Goal: Transaction & Acquisition: Purchase product/service

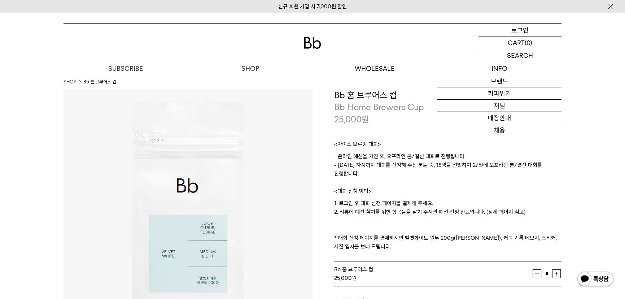
click at [512, 32] on p "로그인" at bounding box center [520, 30] width 17 height 12
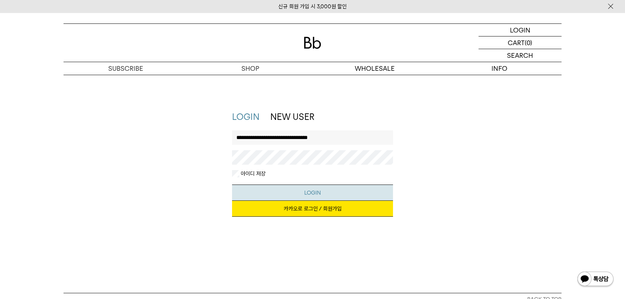
click at [296, 194] on button "LOGIN" at bounding box center [312, 192] width 161 height 16
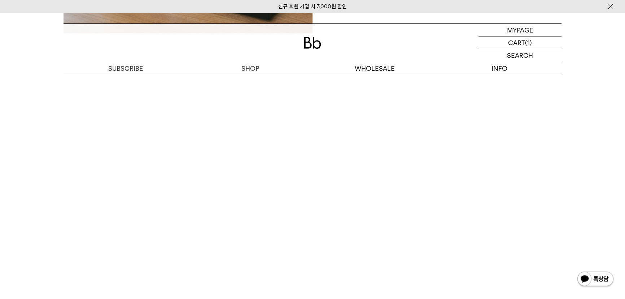
scroll to position [1523, 0]
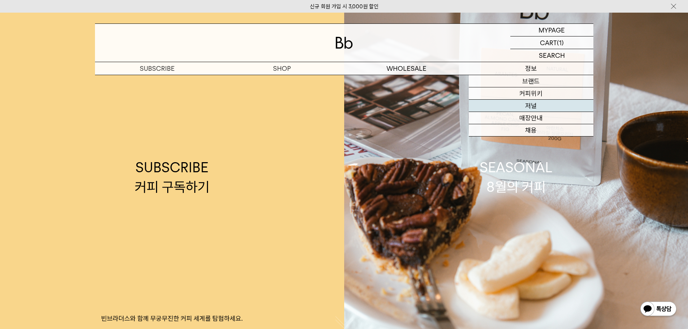
click at [530, 106] on link "저널" at bounding box center [531, 106] width 125 height 12
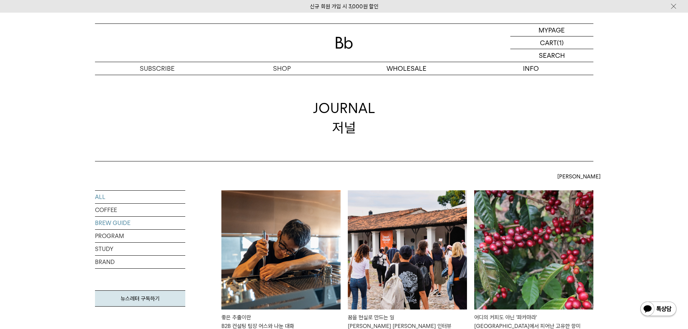
click at [109, 224] on link "BREW GUIDE" at bounding box center [140, 223] width 90 height 13
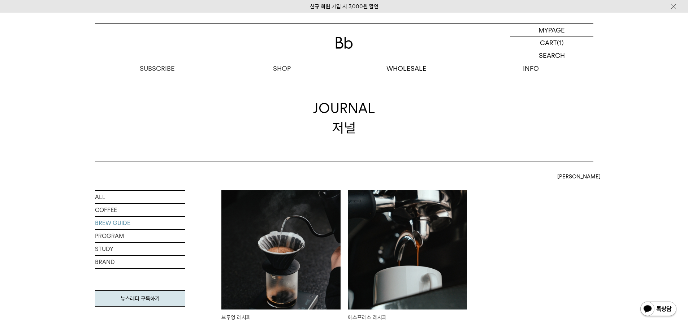
click at [292, 236] on img at bounding box center [280, 249] width 119 height 119
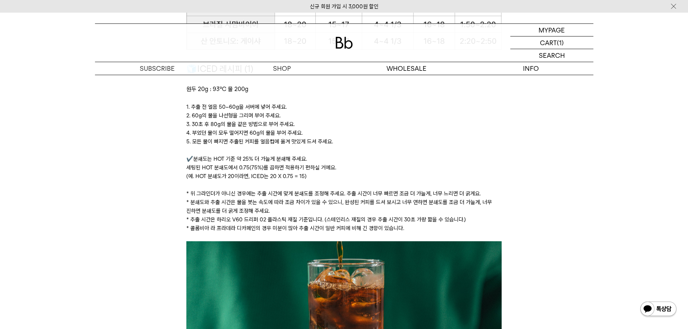
scroll to position [1011, 0]
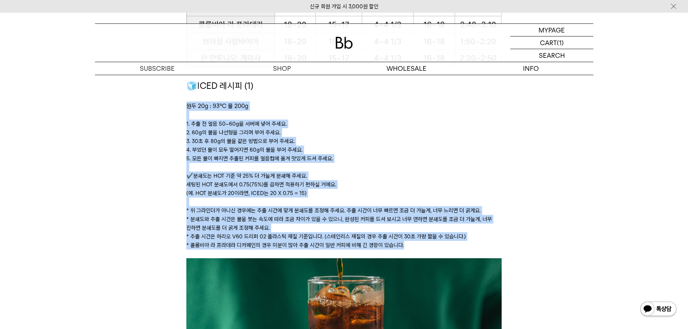
drag, startPoint x: 403, startPoint y: 247, endPoint x: 174, endPoint y: 109, distance: 267.3
copy div "lo 19i : 93℃ d 962s ﻿ 1. am c ad 92~05el sed do eiu. 0. 27te in utla etd ma ali…"
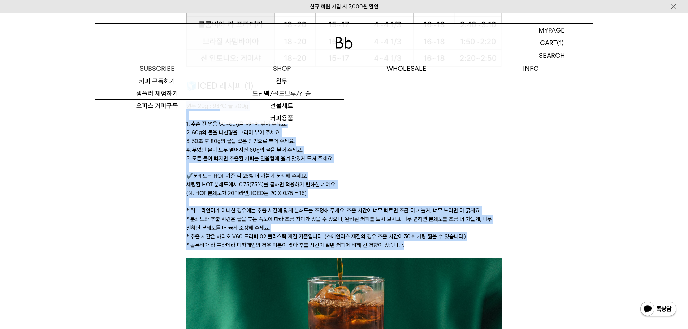
click at [345, 43] on img at bounding box center [343, 43] width 17 height 12
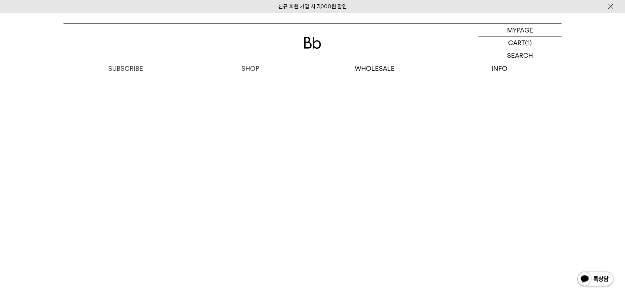
scroll to position [1557, 0]
click at [513, 31] on p "마이페이지" at bounding box center [520, 30] width 29 height 12
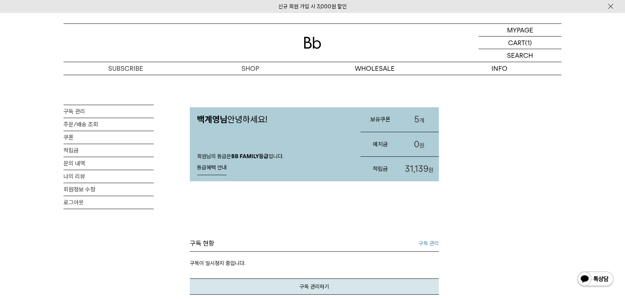
click at [422, 164] on span "31,139" at bounding box center [416, 169] width 23 height 10
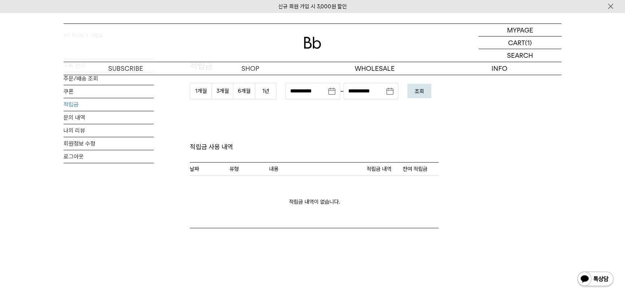
scroll to position [32, 0]
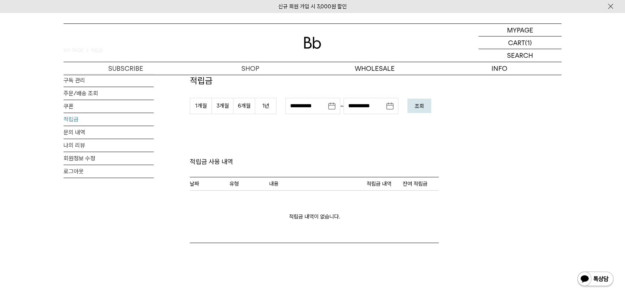
click at [421, 103] on em "조회" at bounding box center [419, 106] width 9 height 6
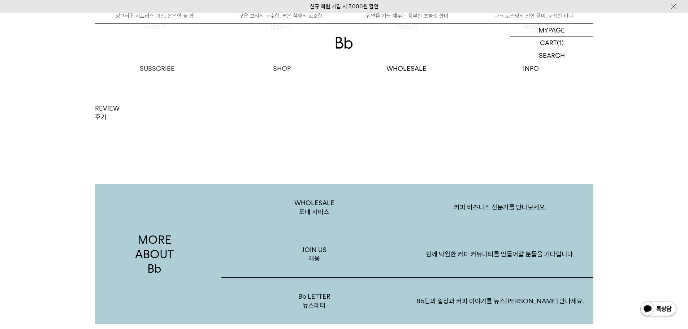
scroll to position [1065, 0]
drag, startPoint x: 108, startPoint y: 108, endPoint x: 108, endPoint y: 121, distance: 13.0
click at [108, 110] on p "REVIEW 후기" at bounding box center [107, 114] width 25 height 18
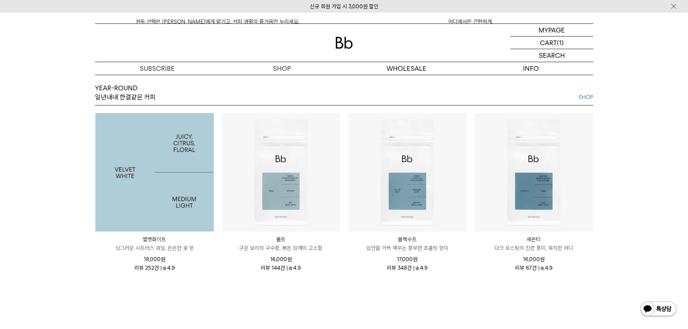
scroll to position [857, 0]
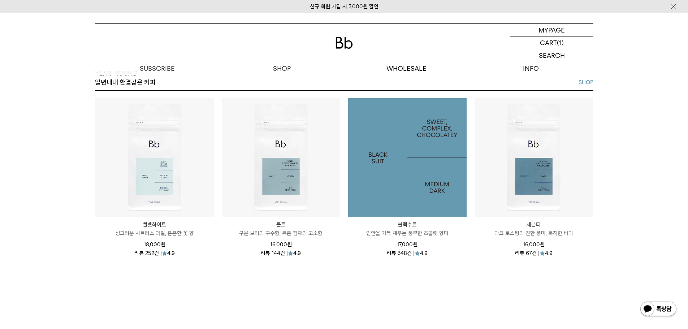
click at [400, 173] on img at bounding box center [407, 157] width 118 height 118
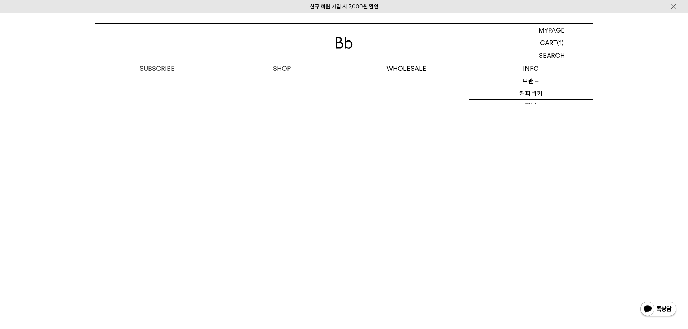
scroll to position [1461, 0]
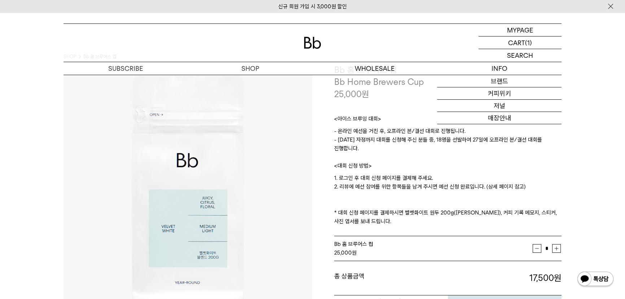
scroll to position [98, 0]
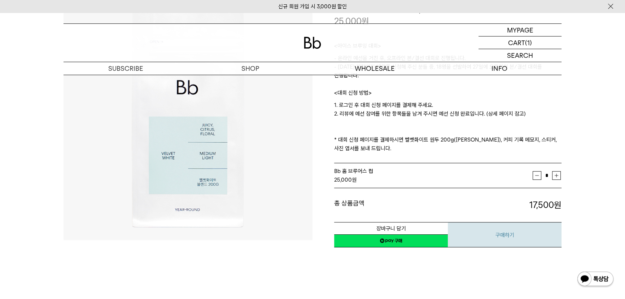
click at [497, 232] on button "구매하기" at bounding box center [505, 234] width 114 height 25
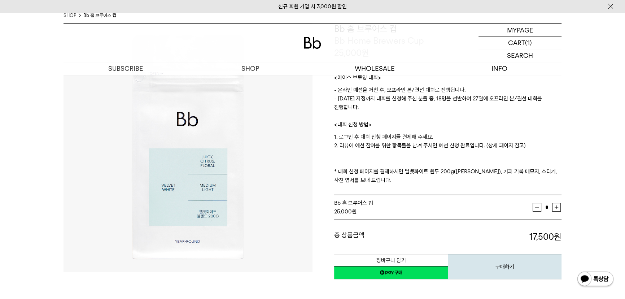
scroll to position [65, 0]
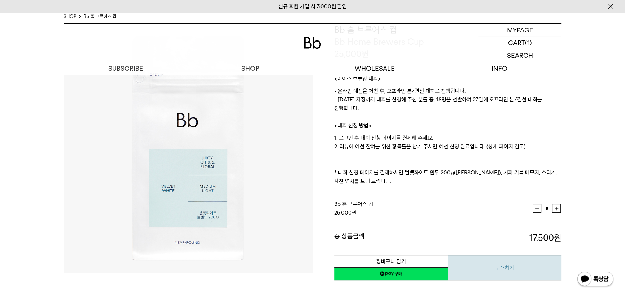
click at [497, 269] on button "구매하기" at bounding box center [505, 267] width 114 height 25
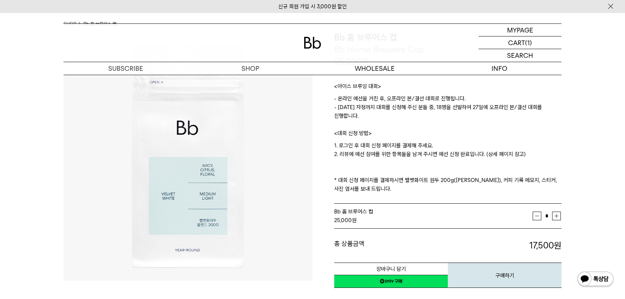
scroll to position [197, 0]
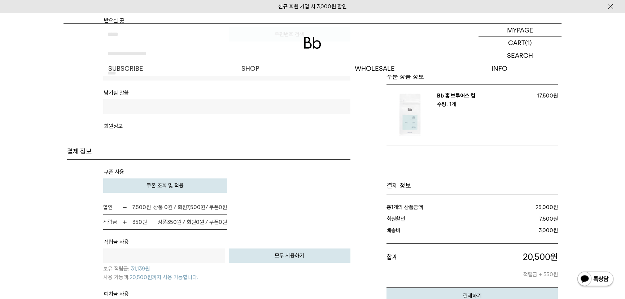
scroll to position [394, 0]
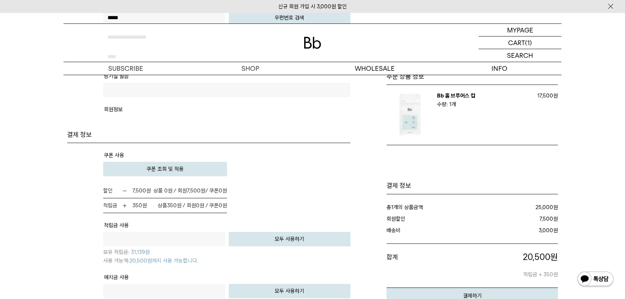
click at [162, 166] on span "쿠폰 조회 및 적용" at bounding box center [165, 169] width 37 height 6
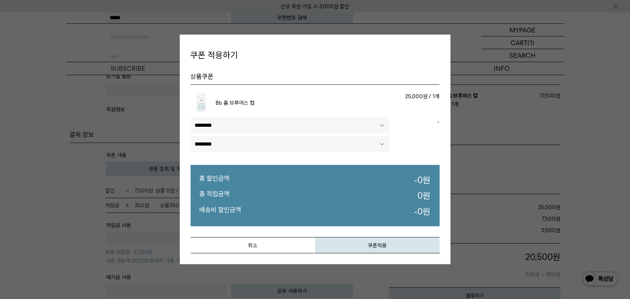
drag, startPoint x: 260, startPoint y: 122, endPoint x: 258, endPoint y: 125, distance: 3.7
click at [260, 122] on select"] "******** ********" at bounding box center [290, 125] width 199 height 16
select select"] "******"
click at [191, 117] on select"] "******** ********" at bounding box center [290, 125] width 199 height 16
click at [284, 138] on select"] "**********" at bounding box center [290, 144] width 199 height 16
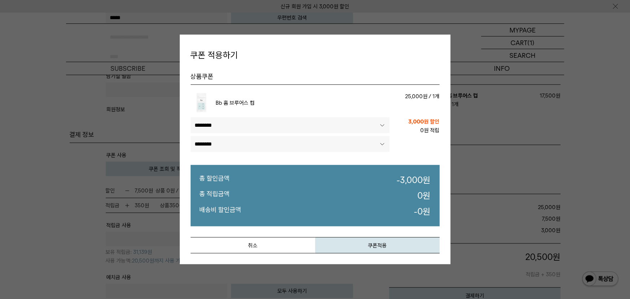
select select"] "******"
click at [191, 136] on select"] "**********" at bounding box center [290, 144] width 199 height 16
select select"]
click at [371, 244] on button "쿠폰적용" at bounding box center [377, 245] width 125 height 16
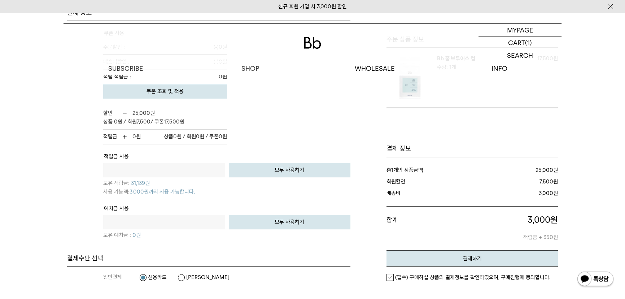
scroll to position [492, 0]
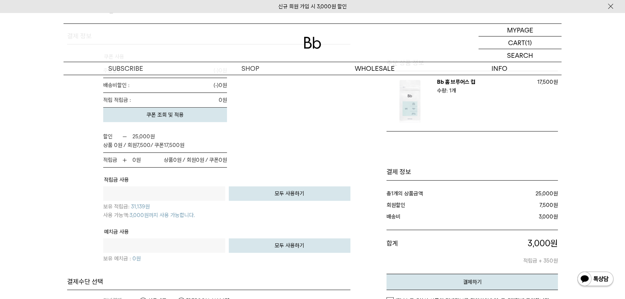
click at [264, 192] on button "모두 사용하기" at bounding box center [290, 193] width 122 height 14
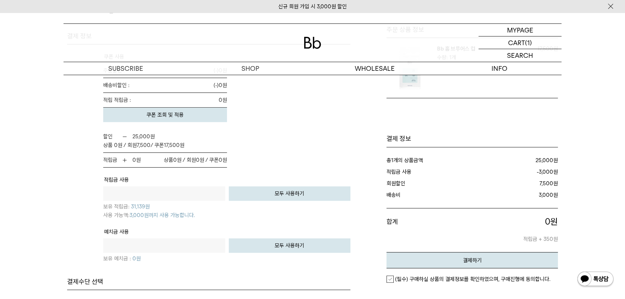
type input "****"
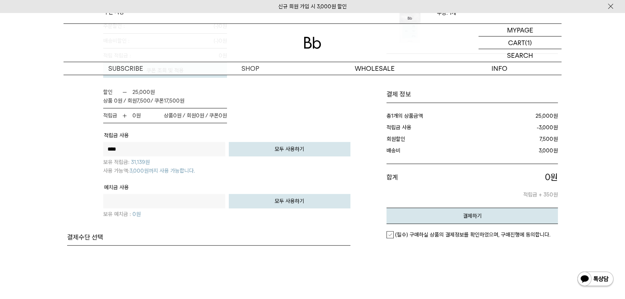
scroll to position [558, 0]
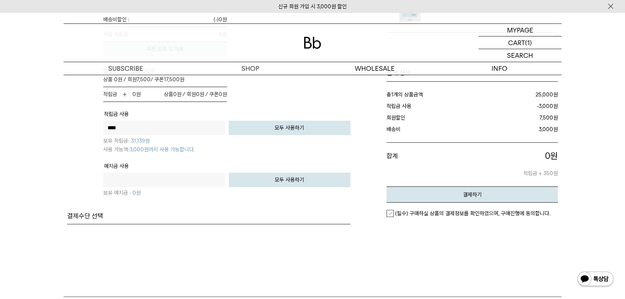
click at [434, 210] on em "(필수) 구매하실 상품의 결제정보를 확인하였으며, 구매진행에 동의합니다." at bounding box center [472, 213] width 155 height 6
click at [445, 191] on button "결제하기" at bounding box center [472, 194] width 171 height 16
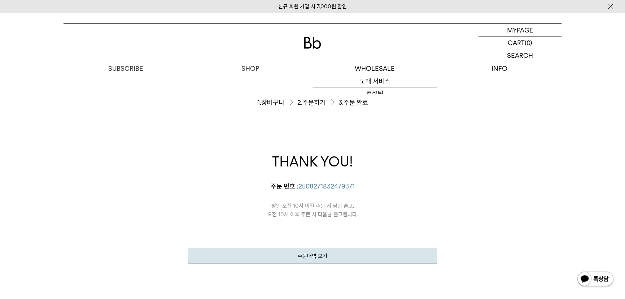
scroll to position [32, 0]
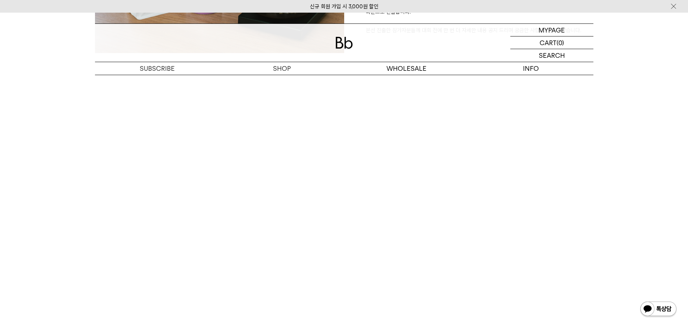
scroll to position [1543, 0]
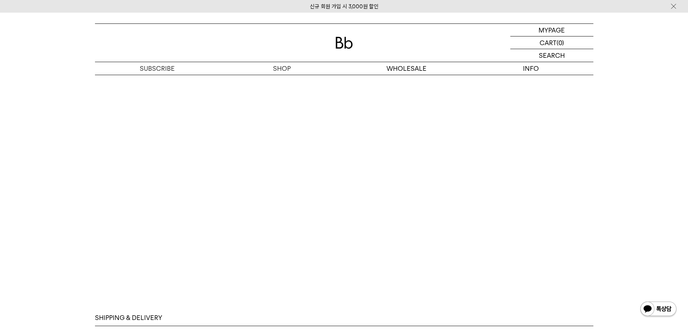
drag, startPoint x: 689, startPoint y: 49, endPoint x: 665, endPoint y: 313, distance: 264.6
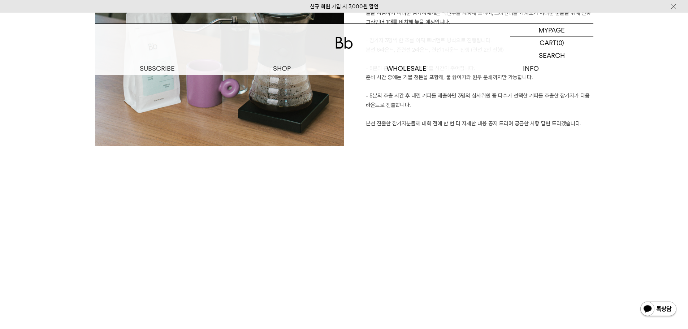
scroll to position [1327, 0]
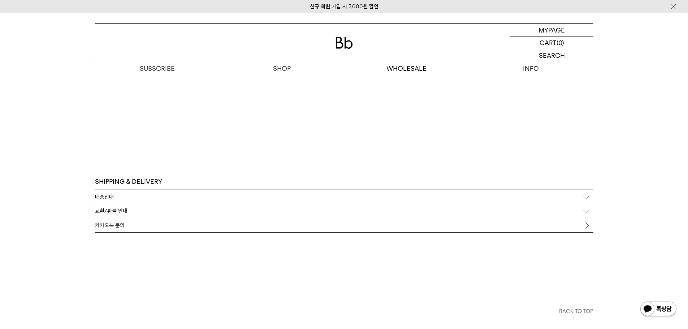
scroll to position [1548, 0]
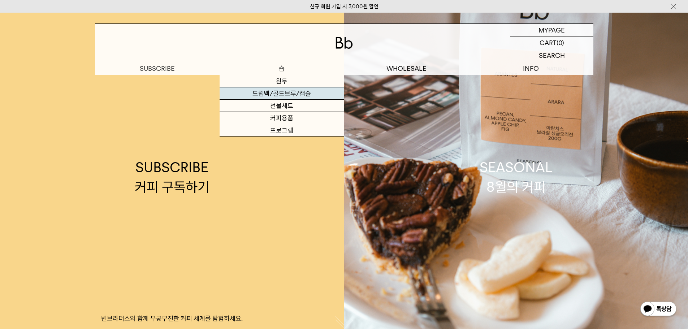
click at [279, 97] on link "드립백/콜드브루/캡슐" at bounding box center [281, 93] width 125 height 12
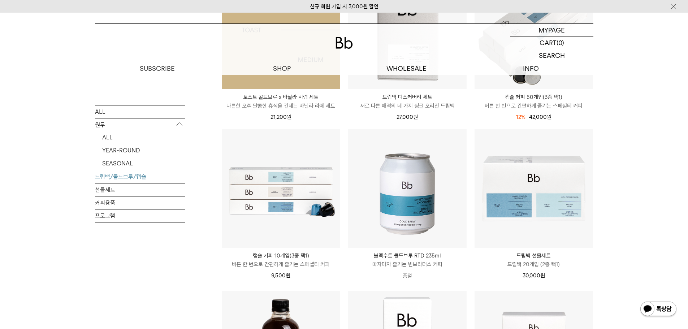
scroll to position [144, 0]
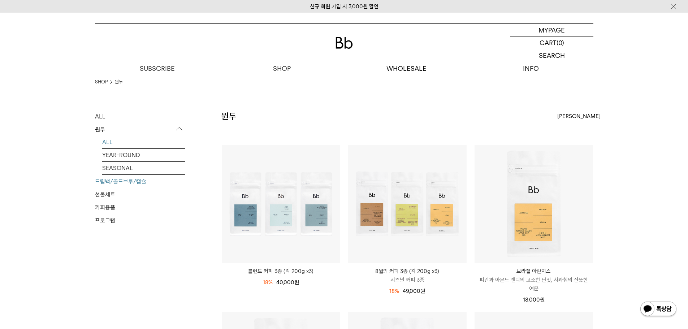
click at [115, 184] on link "드립백/콜드브루/캡슐" at bounding box center [140, 181] width 90 height 13
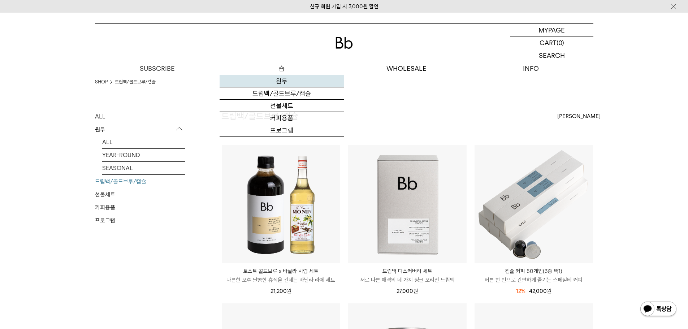
click at [277, 82] on link "원두" at bounding box center [281, 81] width 125 height 12
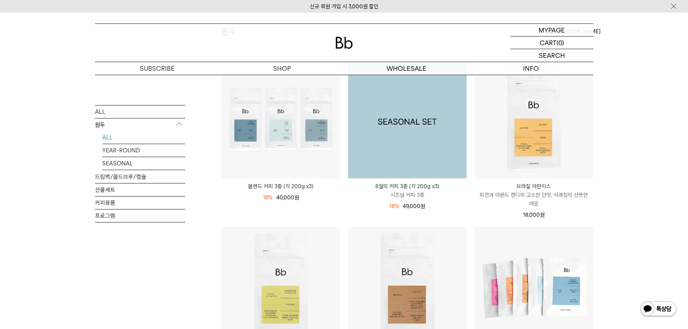
scroll to position [72, 0]
